Goal: Task Accomplishment & Management: Use online tool/utility

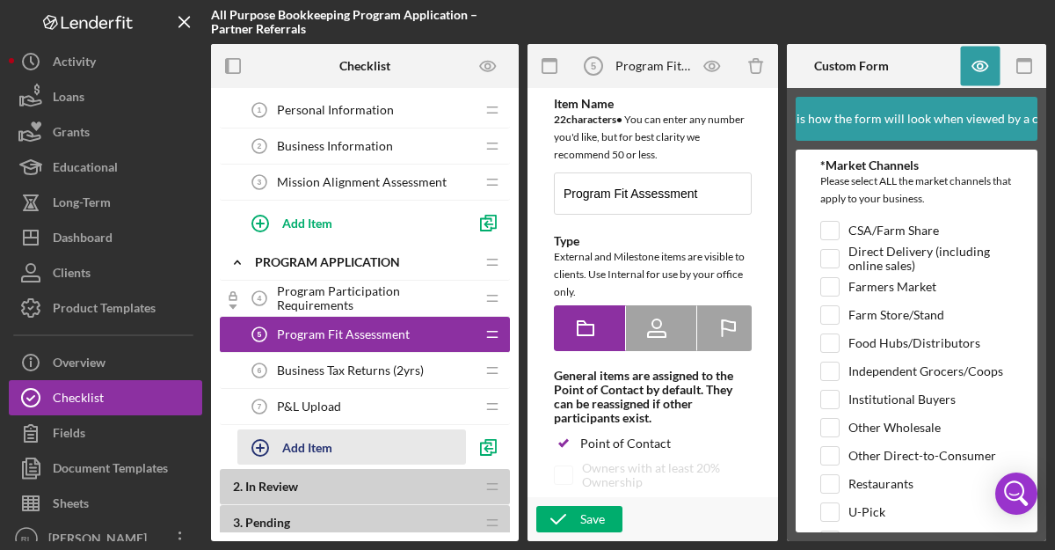
click at [321, 448] on div "Add Item" at bounding box center [307, 446] width 50 height 33
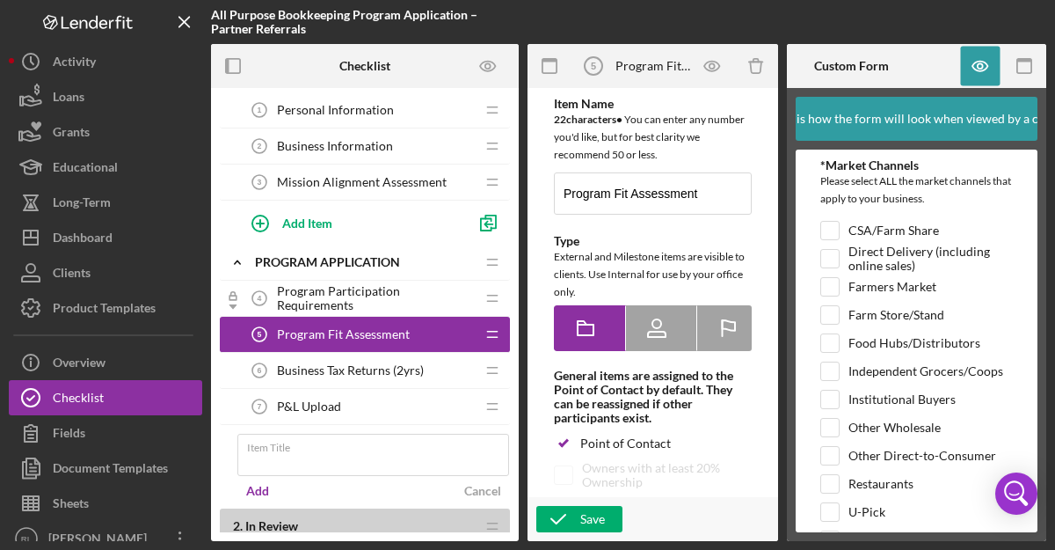
click at [427, 333] on div "Program Fit Assessment 5 Program Fit Assessment" at bounding box center [358, 334] width 233 height 35
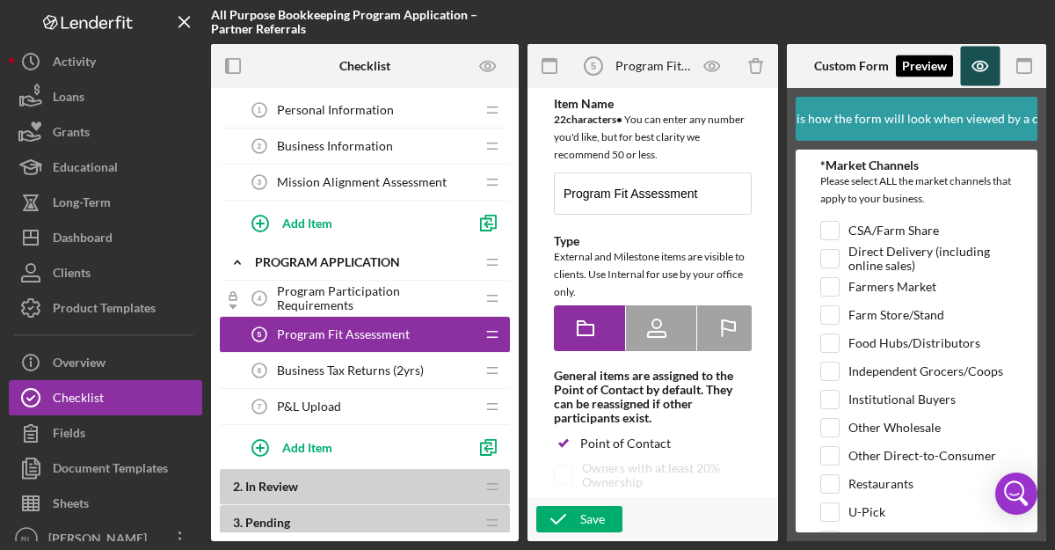
click at [996, 62] on icon "button" at bounding box center [981, 67] width 40 height 40
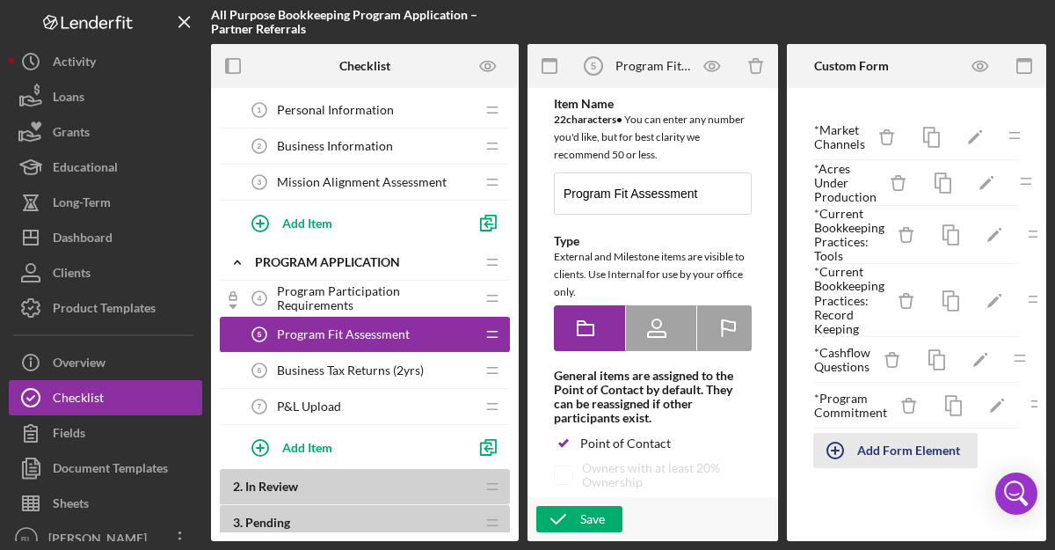
click at [896, 446] on div "Add Form Element" at bounding box center [908, 450] width 103 height 35
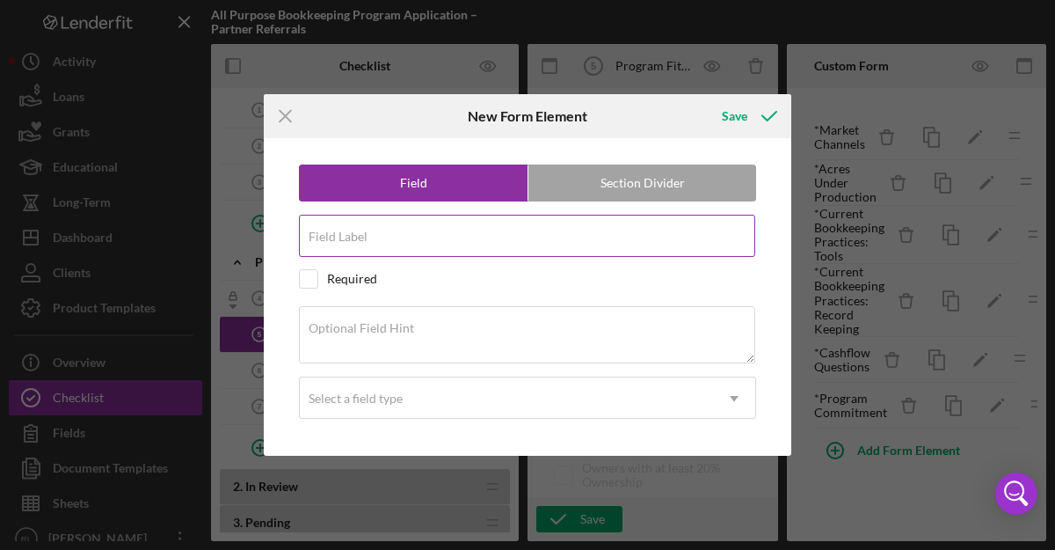
click at [419, 237] on input "Field Label" at bounding box center [527, 236] width 456 height 42
type input "Enterprises"
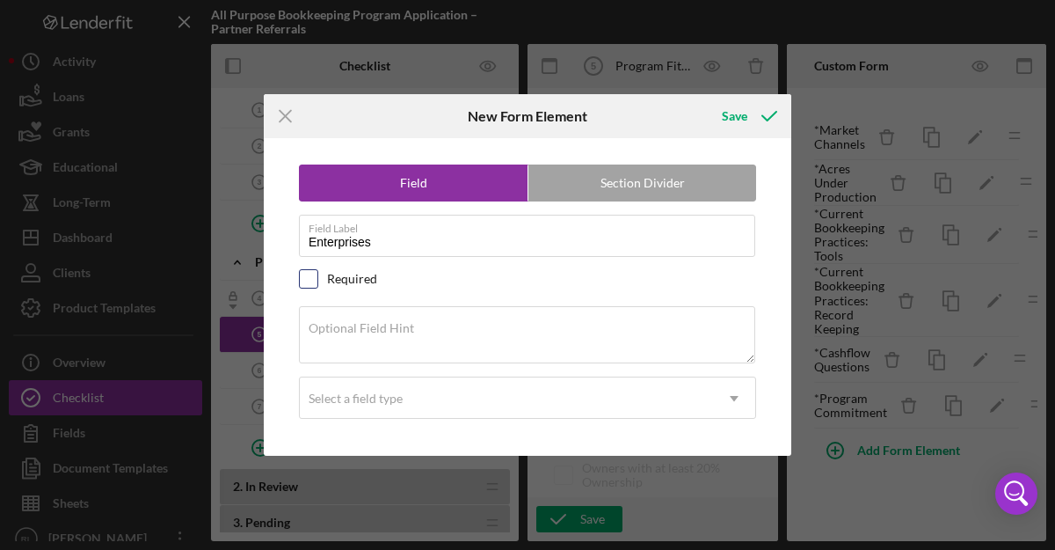
click at [312, 276] on input "checkbox" at bounding box center [309, 279] width 18 height 18
checkbox input "true"
click at [394, 341] on textarea "Optional Field Hint" at bounding box center [527, 334] width 456 height 56
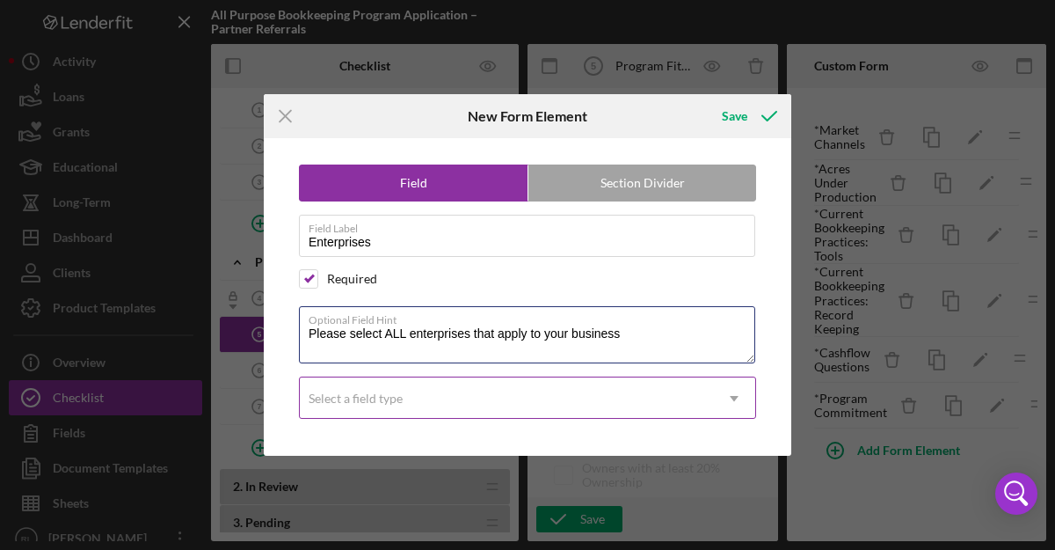
type textarea "Please select ALL enterprises that apply to your business"
click at [414, 392] on div "Select a field type" at bounding box center [506, 398] width 413 height 40
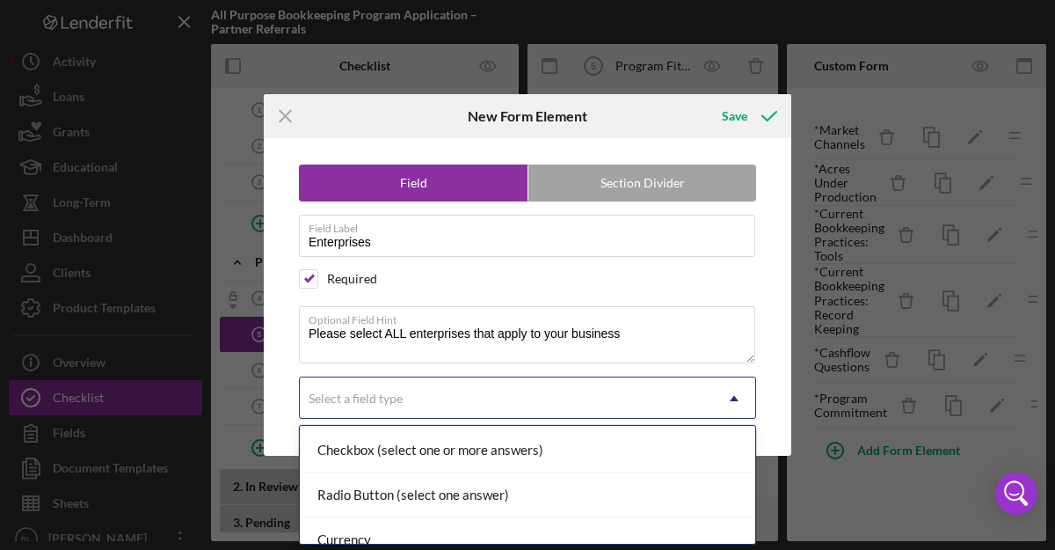
scroll to position [134, 0]
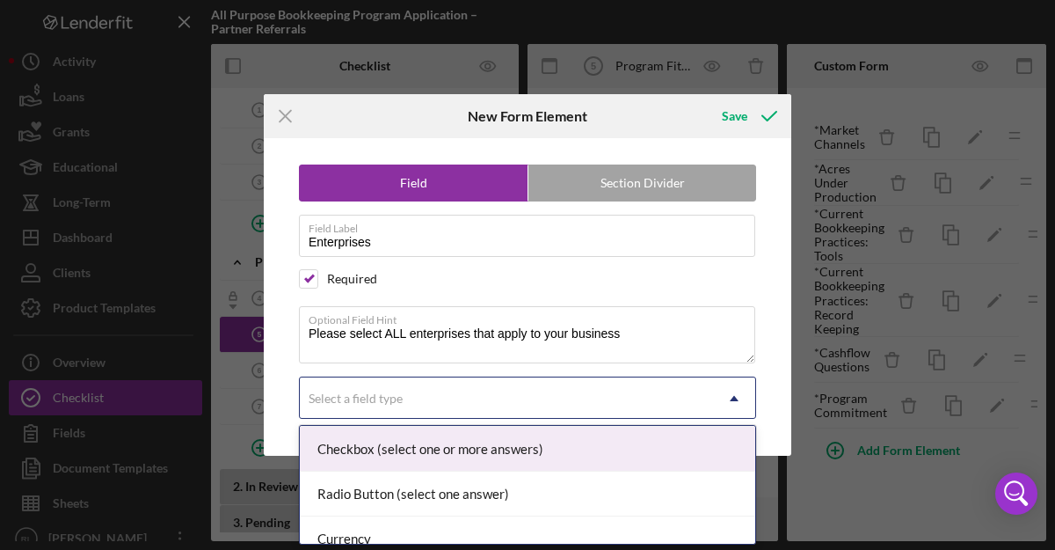
click at [403, 455] on div "Checkbox (select one or more answers)" at bounding box center [528, 448] width 456 height 45
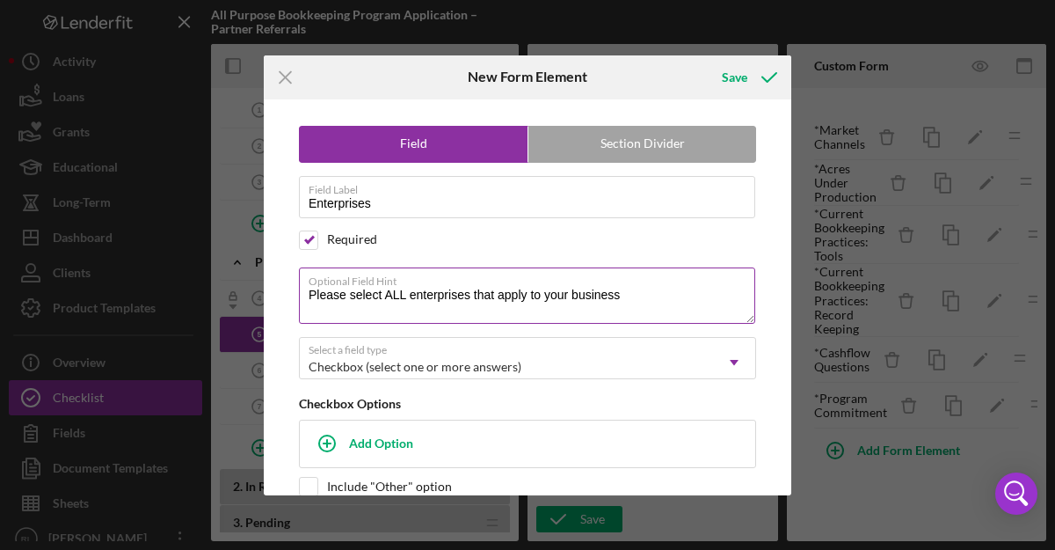
scroll to position [26, 0]
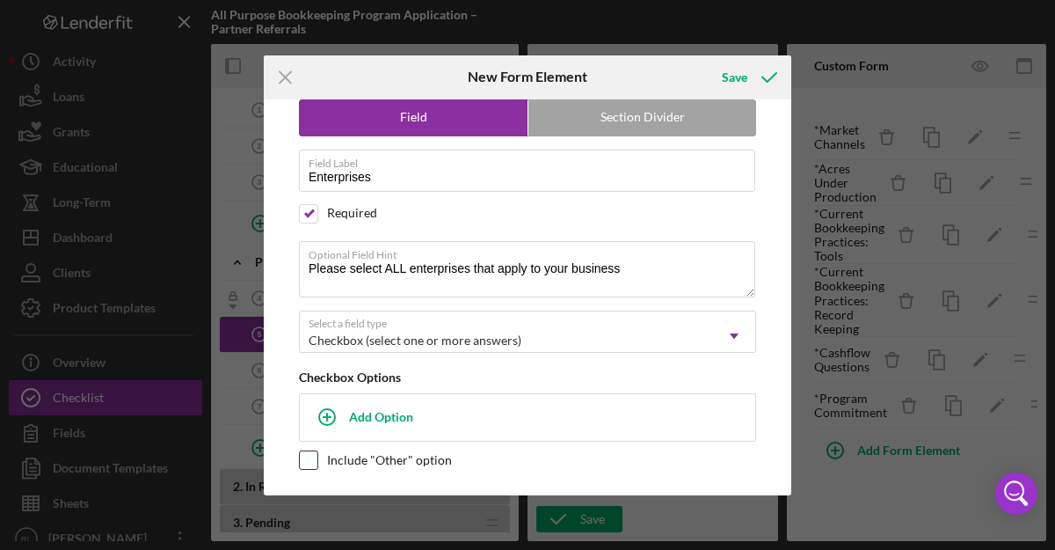
click at [310, 461] on input "checkbox" at bounding box center [309, 460] width 18 height 18
checkbox input "true"
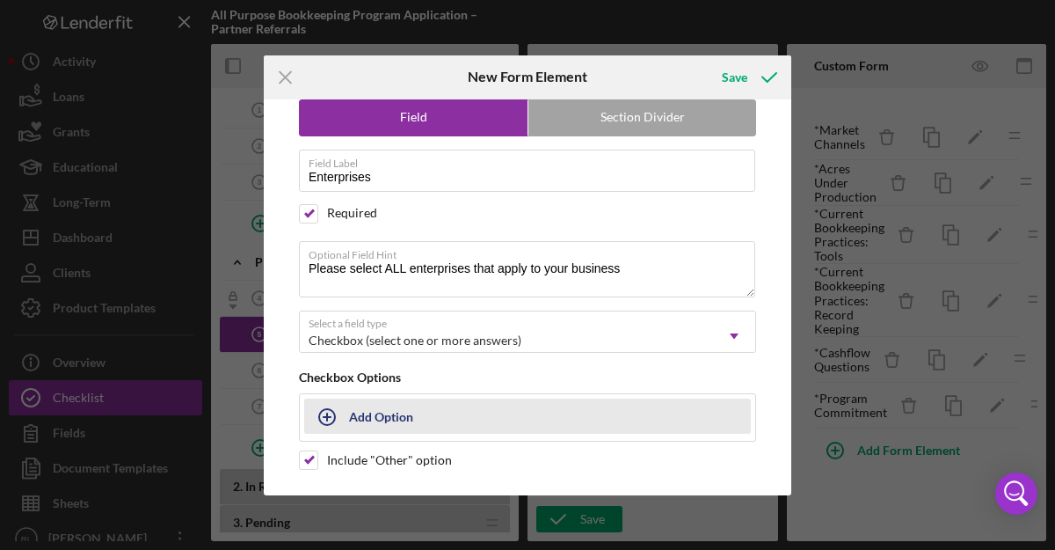
click at [396, 419] on div "Add Option" at bounding box center [381, 415] width 64 height 33
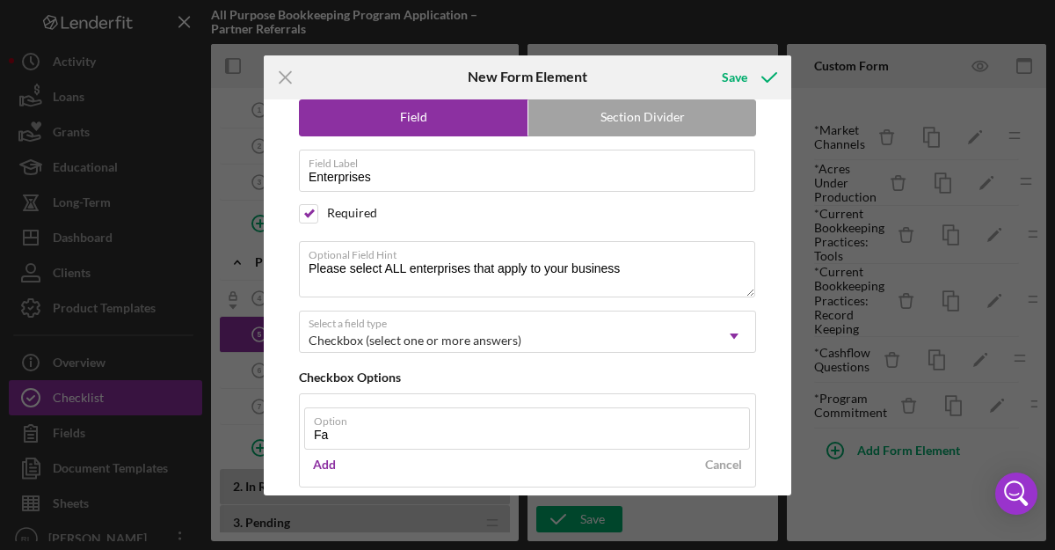
type input "F"
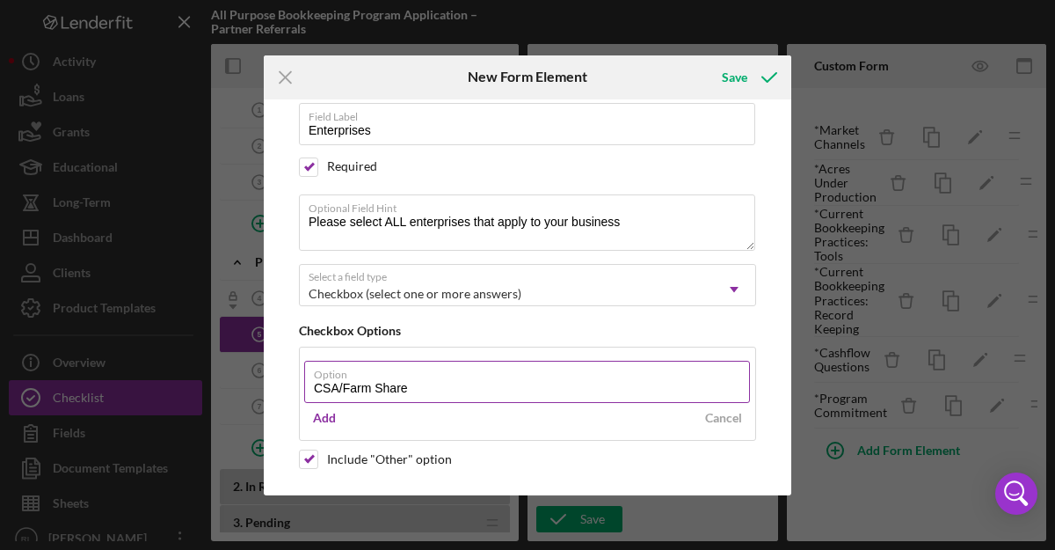
click at [365, 386] on input "CSA/Farm Share" at bounding box center [527, 382] width 446 height 42
type input "Diversified Veg"
click at [331, 413] on div "Add" at bounding box center [324, 418] width 23 height 26
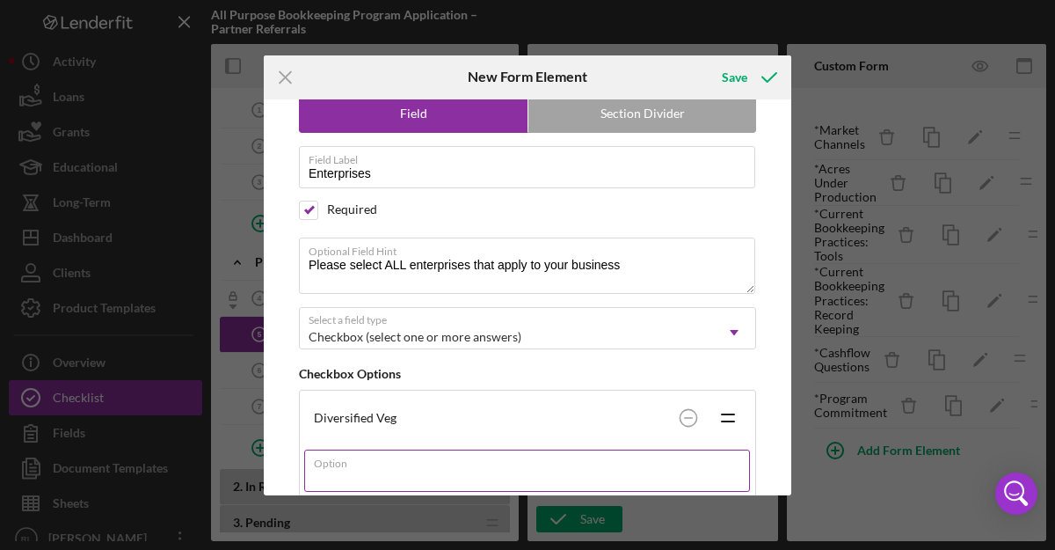
scroll to position [22, 0]
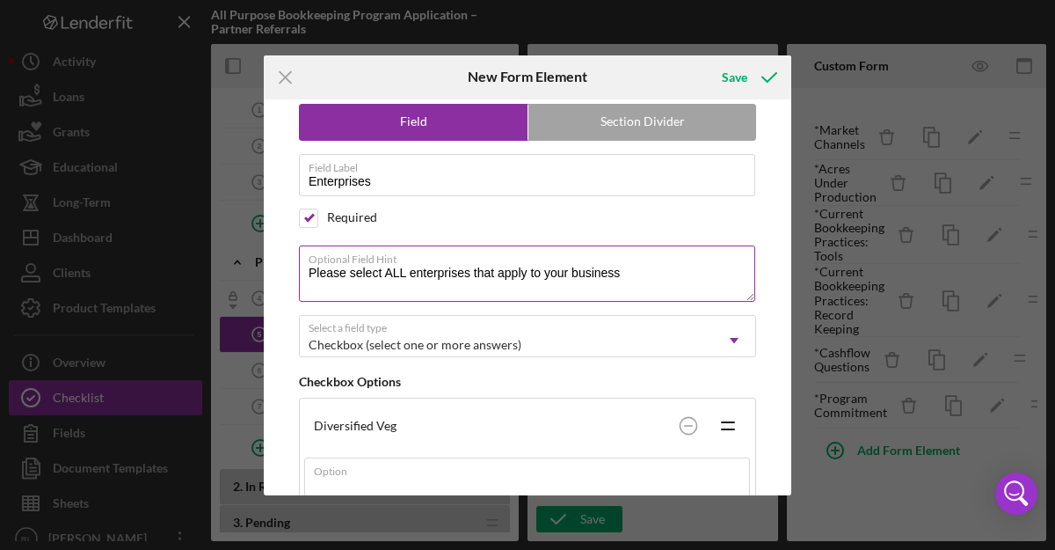
click at [361, 274] on textarea "Please select ALL enterprises that apply to your business" at bounding box center [527, 273] width 456 height 56
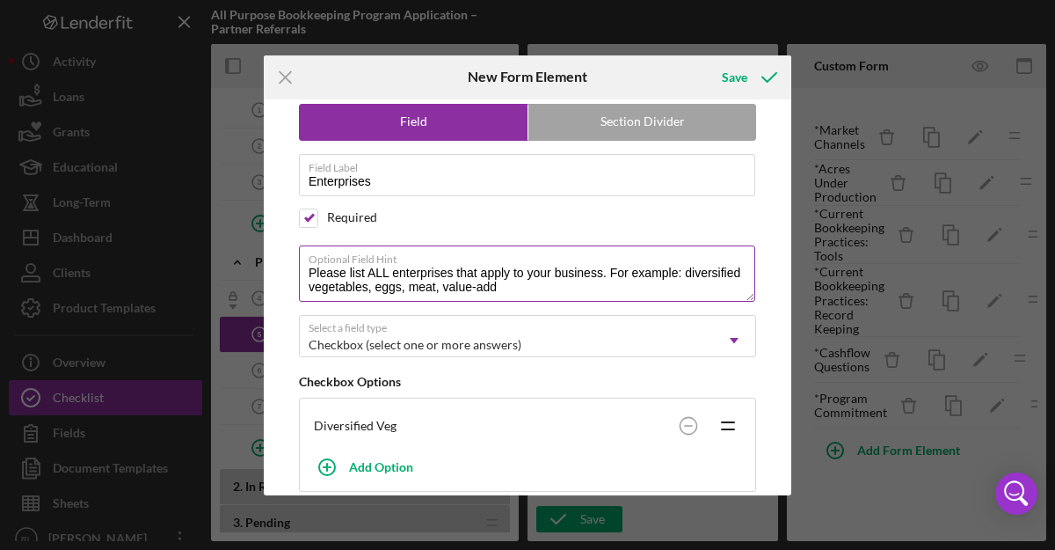
click at [609, 268] on textarea "Please list ALL enterprises that apply to your business. For example: diversifi…" at bounding box center [527, 273] width 456 height 56
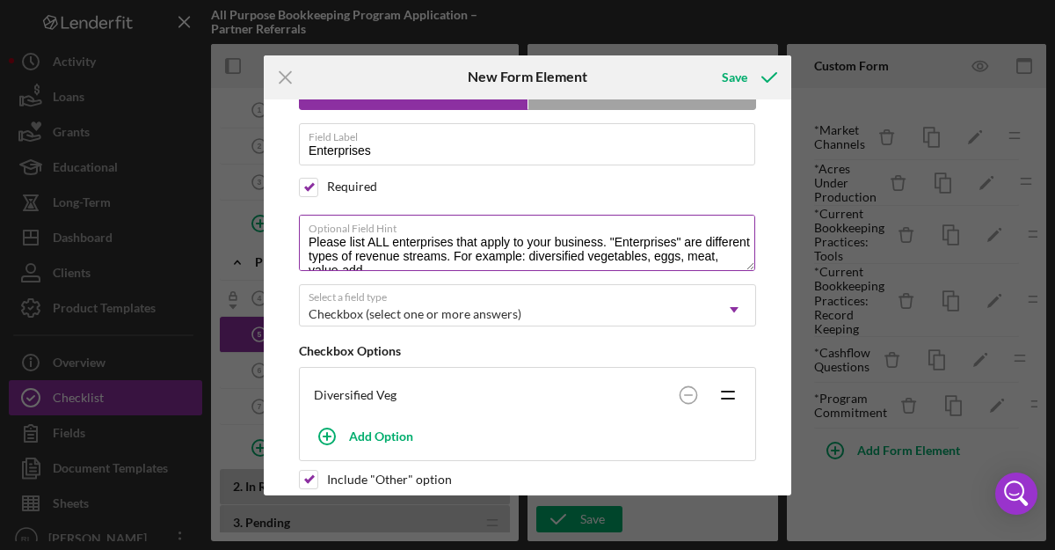
scroll to position [14, 0]
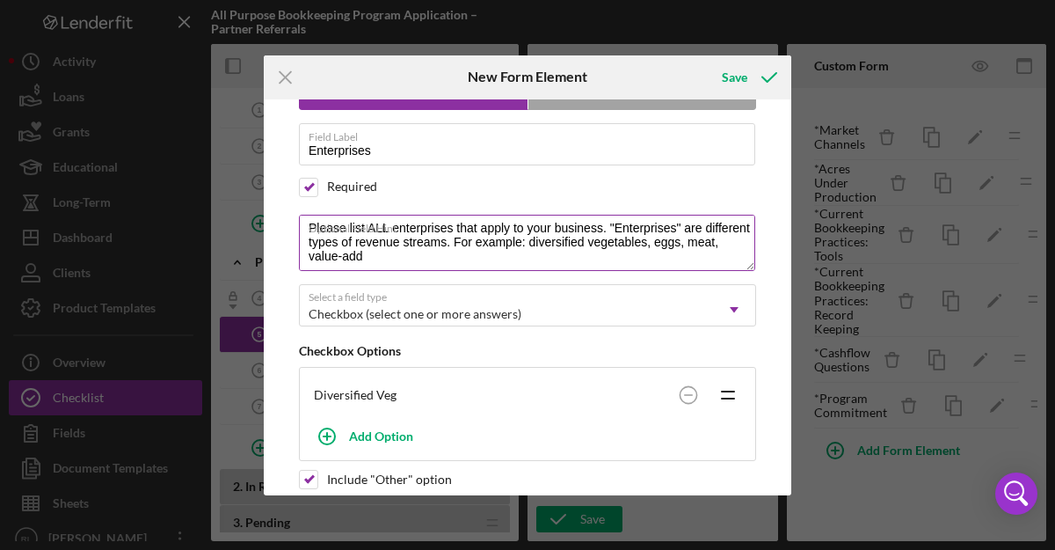
click at [456, 263] on textarea "Please list ALL enterprises that apply to your business. "Enterprises" are diff…" at bounding box center [527, 243] width 456 height 56
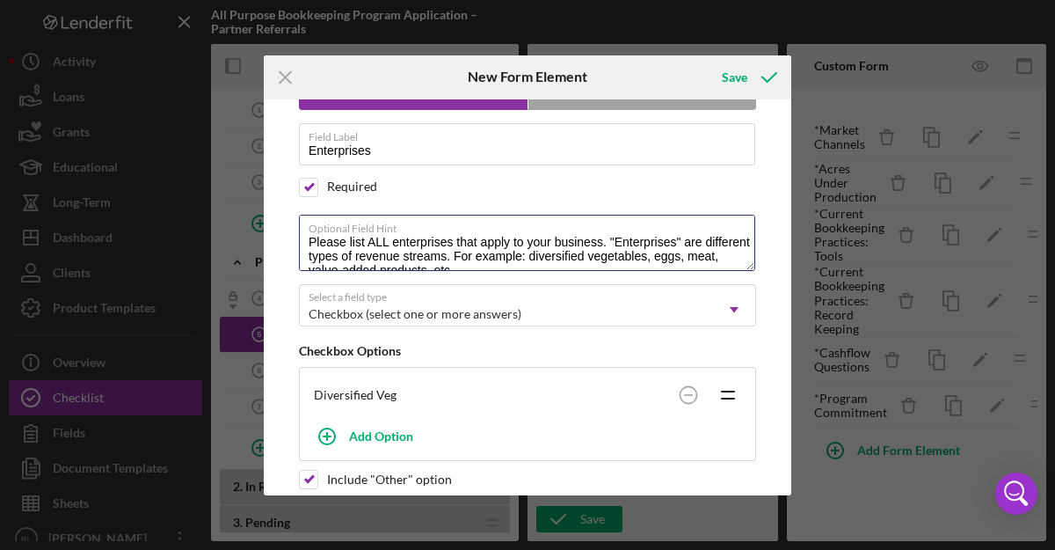
drag, startPoint x: 507, startPoint y: 255, endPoint x: 292, endPoint y: 218, distance: 217.7
click at [292, 218] on div "Field Section Divider Field Label Enterprises Required Optional Field Hint Plea…" at bounding box center [528, 297] width 510 height 396
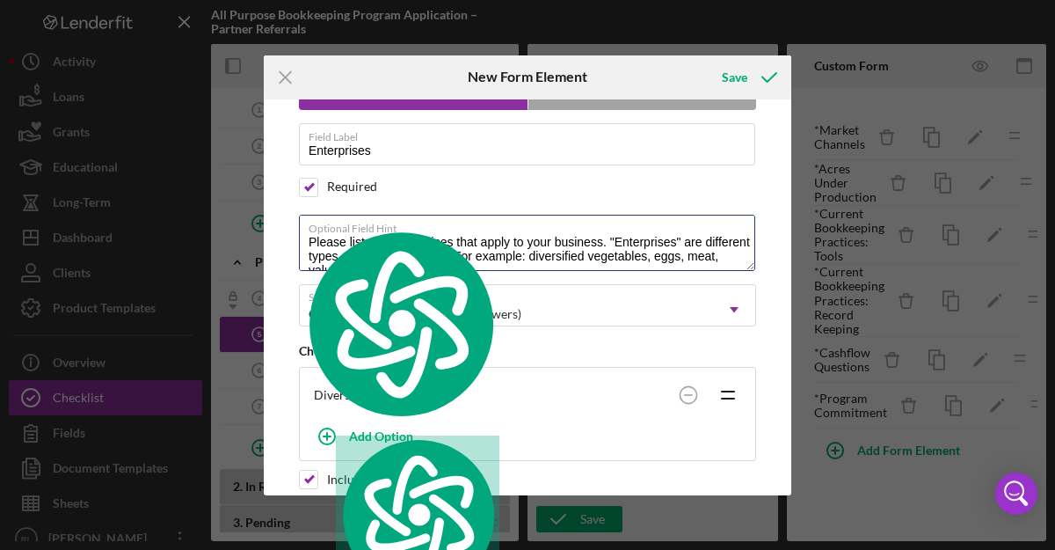
type textarea "Please list ALL enterprises that apply to your business. "Enterprises" are diff…"
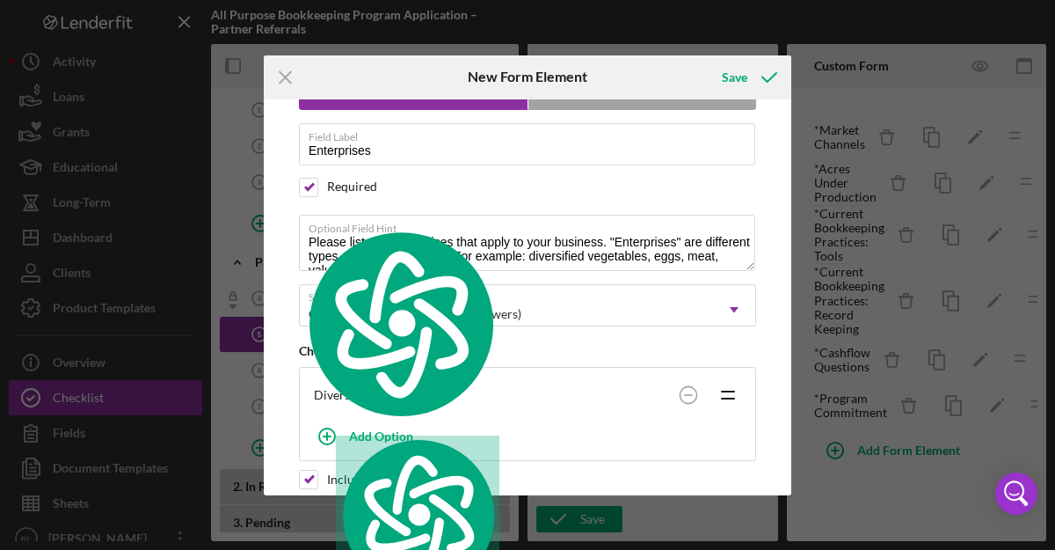
click at [593, 189] on div "Required" at bounding box center [527, 187] width 457 height 19
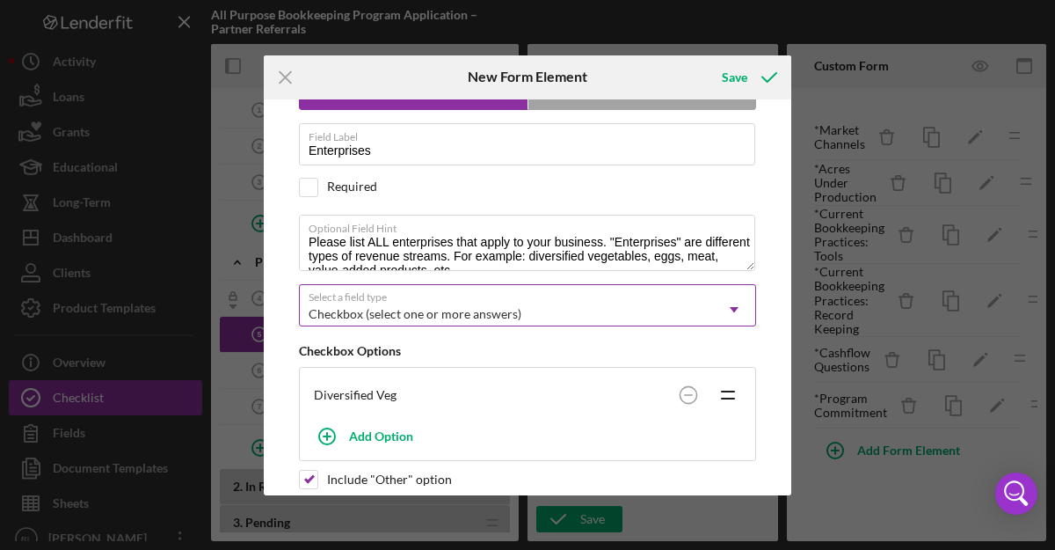
click at [538, 315] on div "Checkbox (select one or more answers)" at bounding box center [506, 314] width 413 height 40
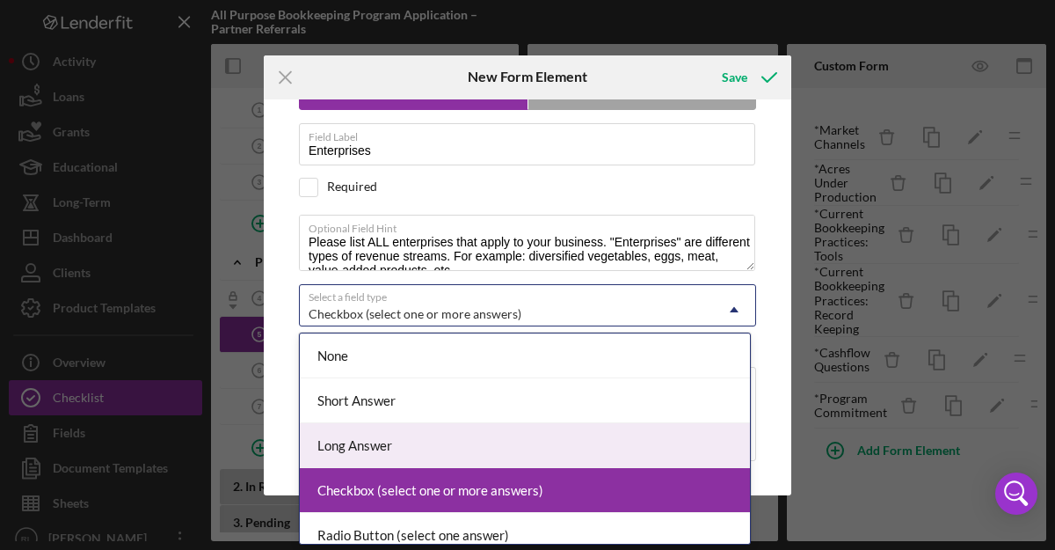
click at [507, 434] on div "Long Answer" at bounding box center [525, 445] width 450 height 45
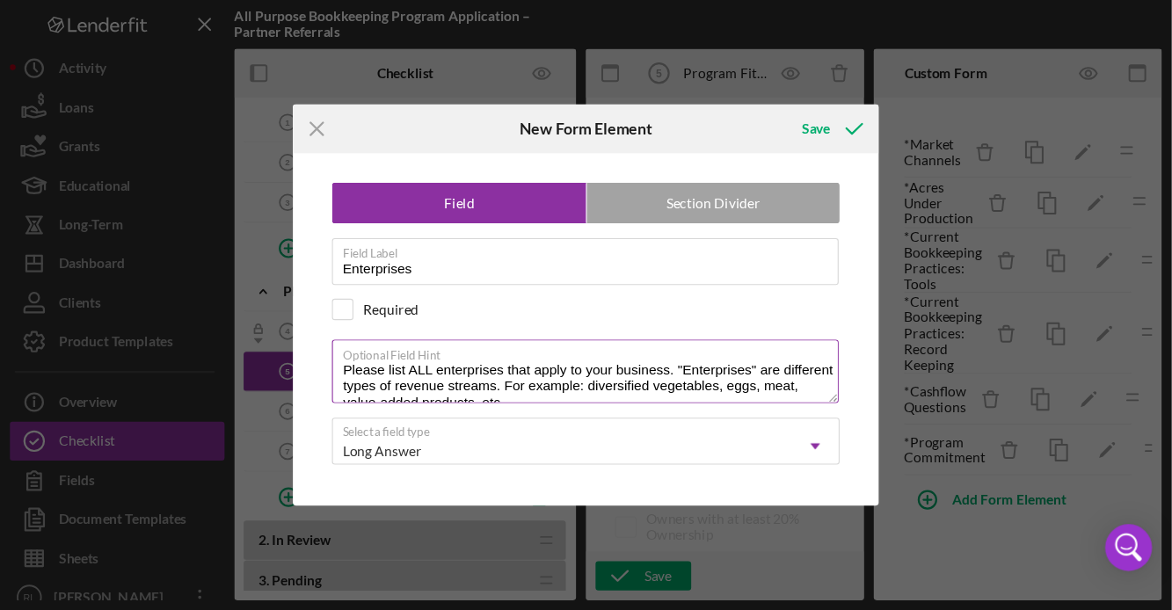
scroll to position [14, 0]
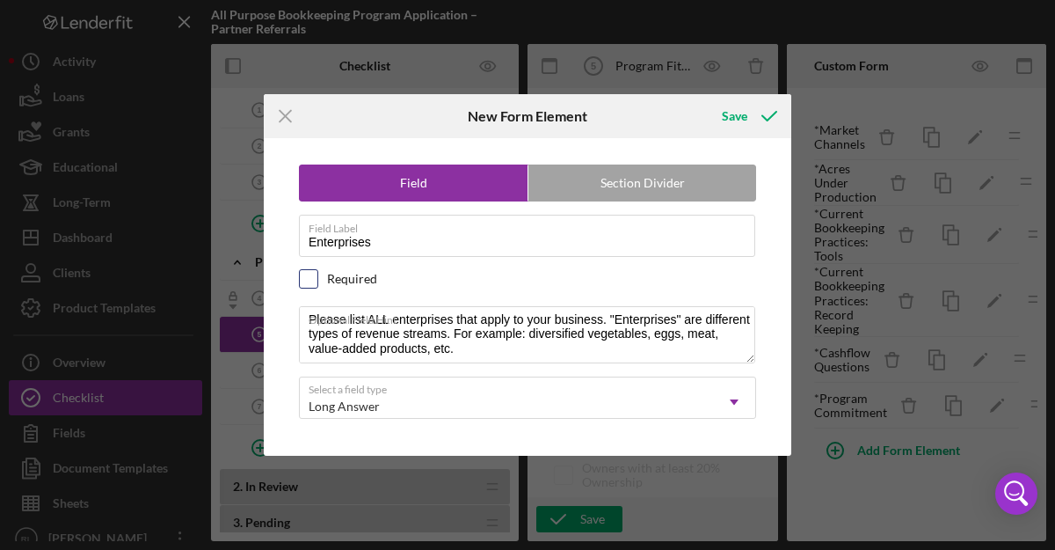
click at [308, 280] on input "checkbox" at bounding box center [309, 279] width 18 height 18
checkbox input "true"
click at [751, 121] on icon "submit" at bounding box center [769, 116] width 44 height 44
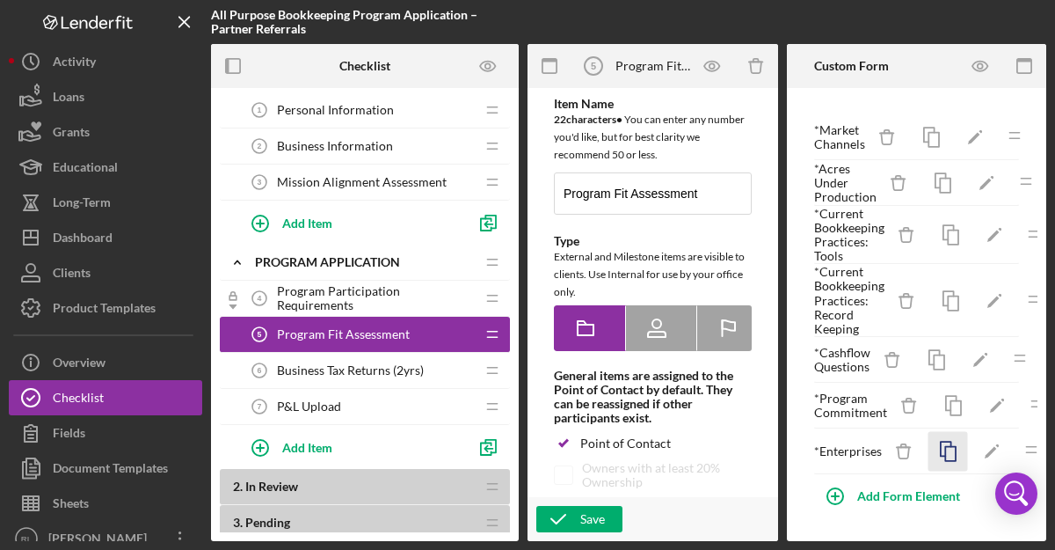
click at [947, 456] on icon "button" at bounding box center [949, 451] width 40 height 40
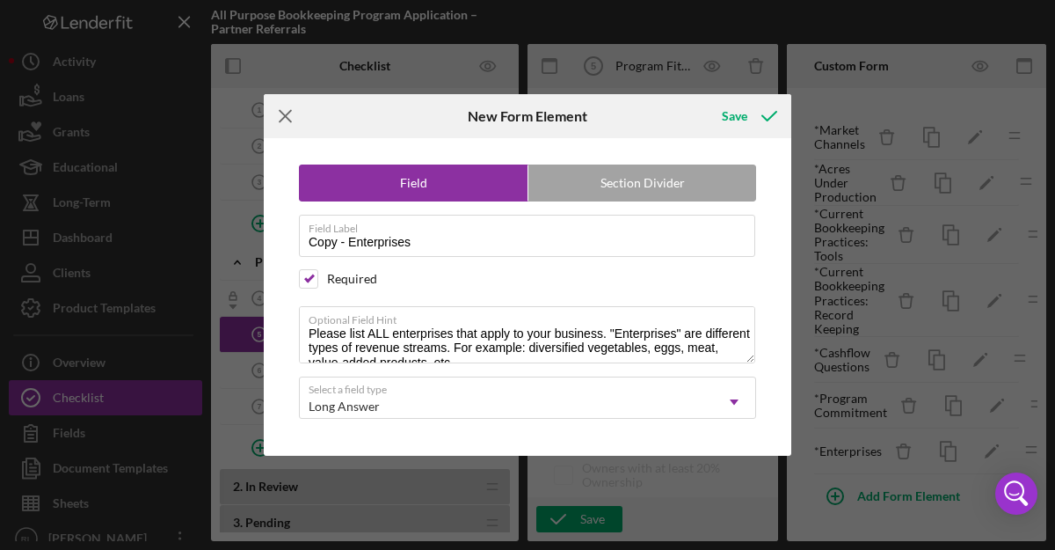
click at [291, 116] on icon "Icon/Menu Close" at bounding box center [286, 116] width 44 height 44
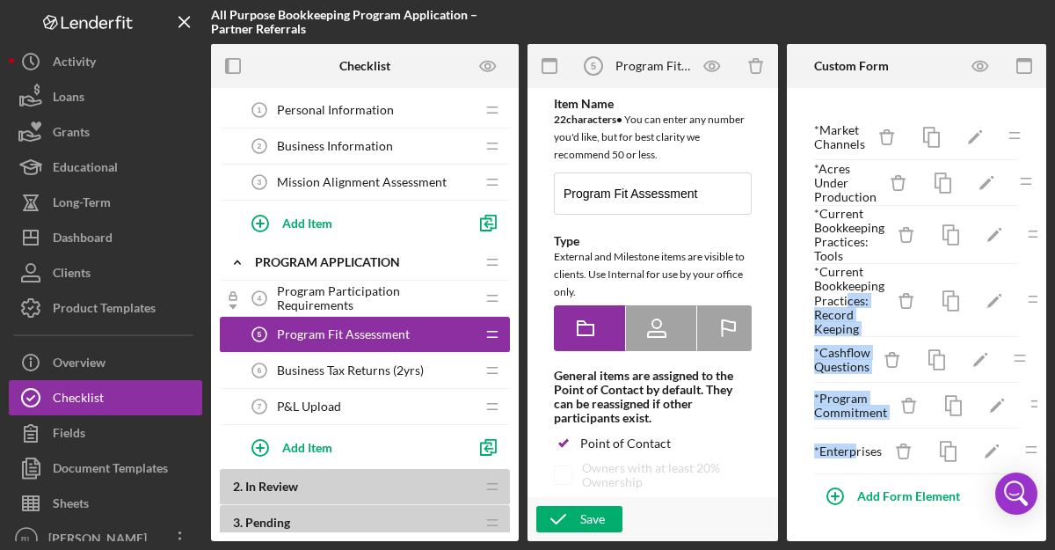
drag, startPoint x: 857, startPoint y: 456, endPoint x: 848, endPoint y: 304, distance: 151.5
type textarea "ces: Record Keeping *Cashflow Questions *Program Commitment *Enterp"
click at [848, 304] on div "* Market Channels Icon/Delete Icon/Edit Icon/Drag * Acres Under Production Icon…" at bounding box center [916, 294] width 207 height 360
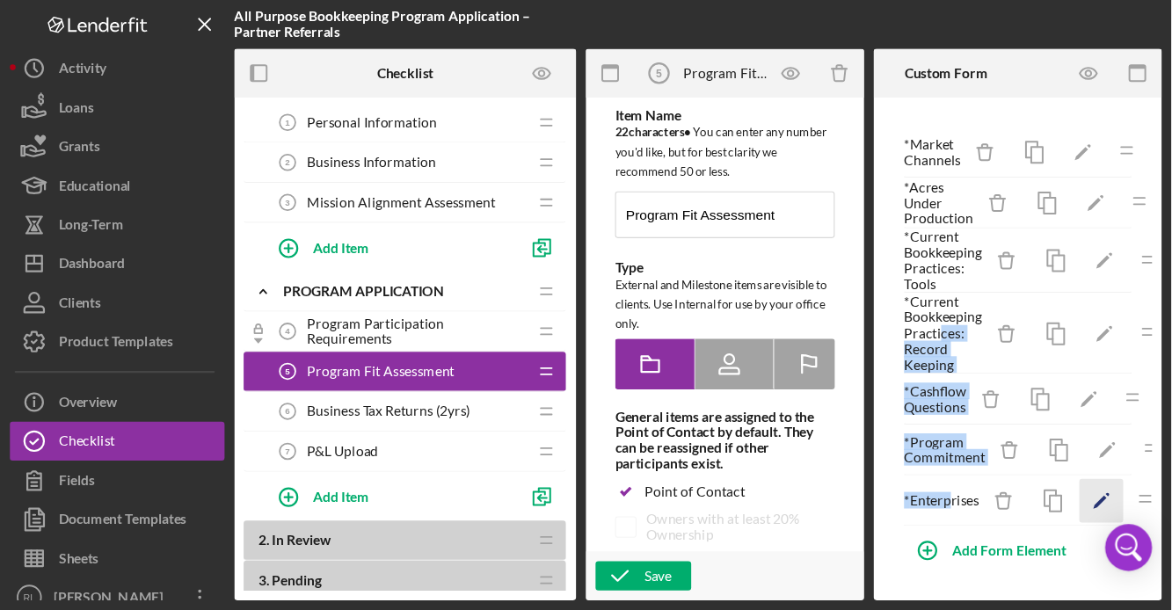
scroll to position [0, 0]
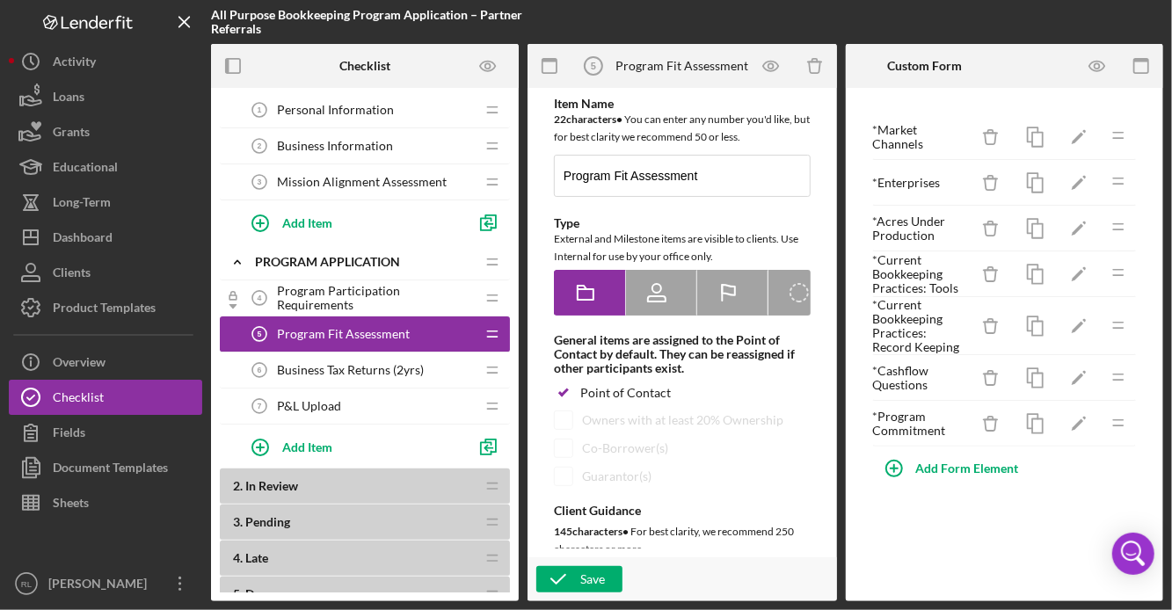
drag, startPoint x: 1120, startPoint y: 422, endPoint x: 1115, endPoint y: 409, distance: 14.2
click at [1054, 70] on icon "button" at bounding box center [1097, 67] width 15 height 10
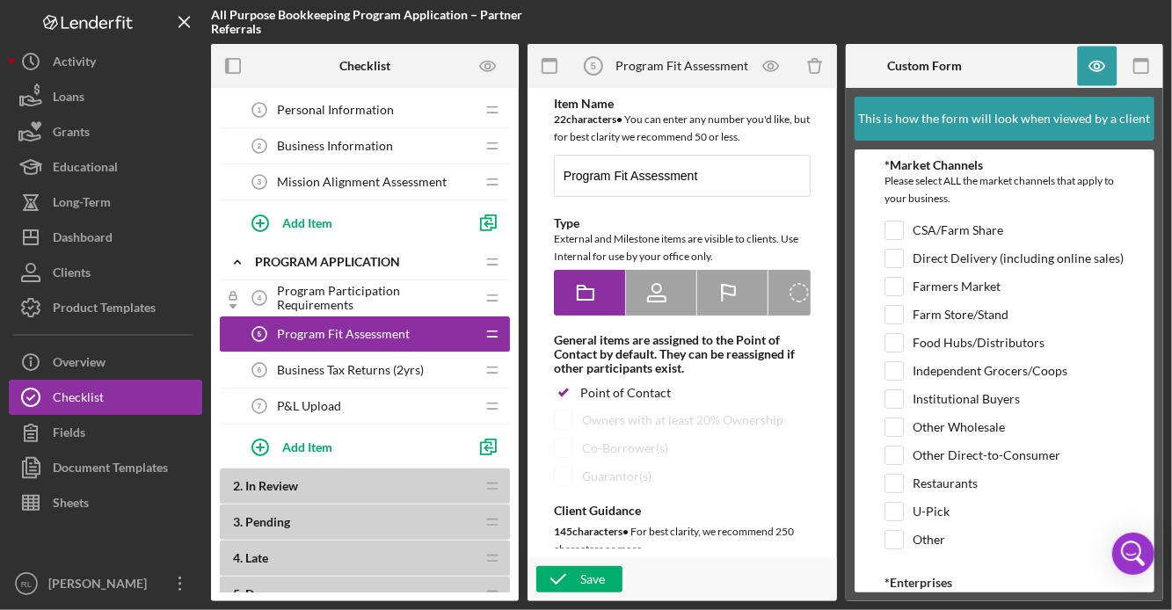
click at [405, 171] on div "Mission Alignment Assessment 3 Mission Alignment Assessment" at bounding box center [358, 181] width 233 height 35
